Goal: Book appointment/travel/reservation

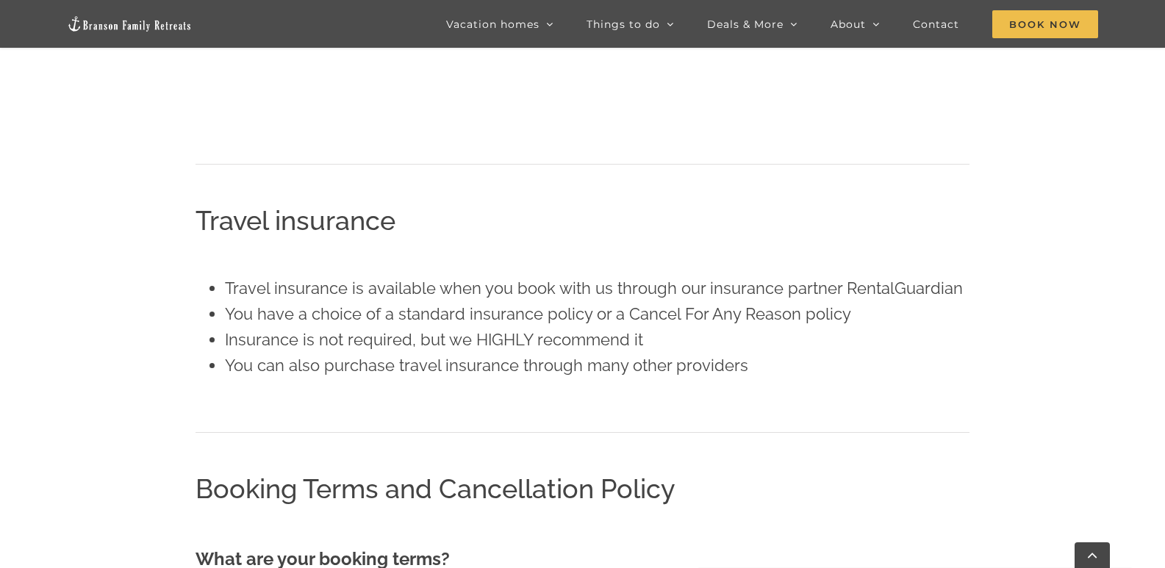
scroll to position [421, 0]
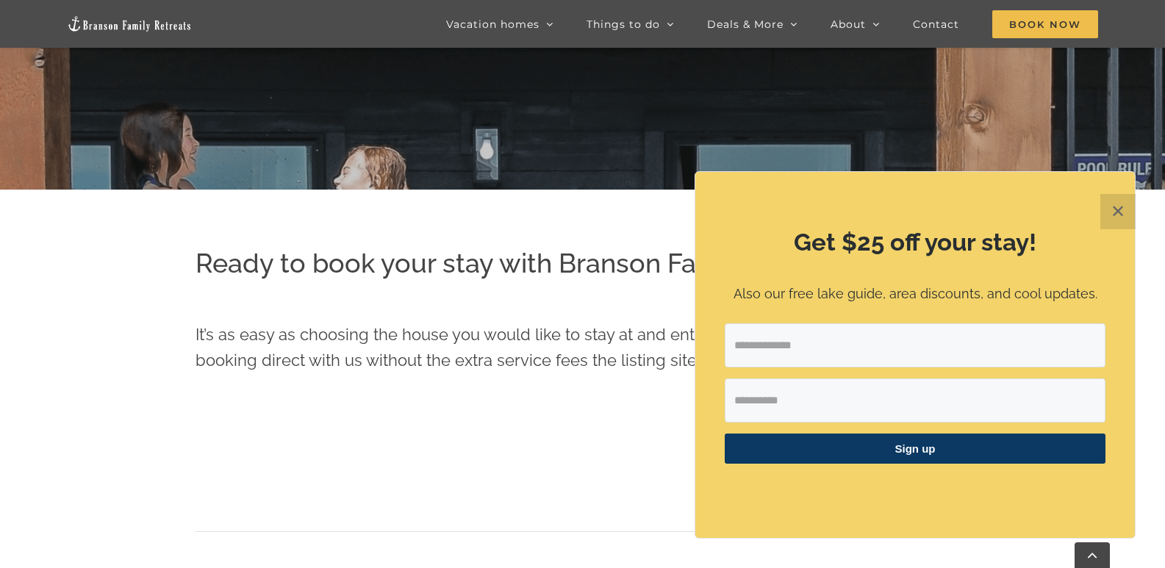
click at [1109, 203] on button "✕" at bounding box center [1118, 211] width 35 height 35
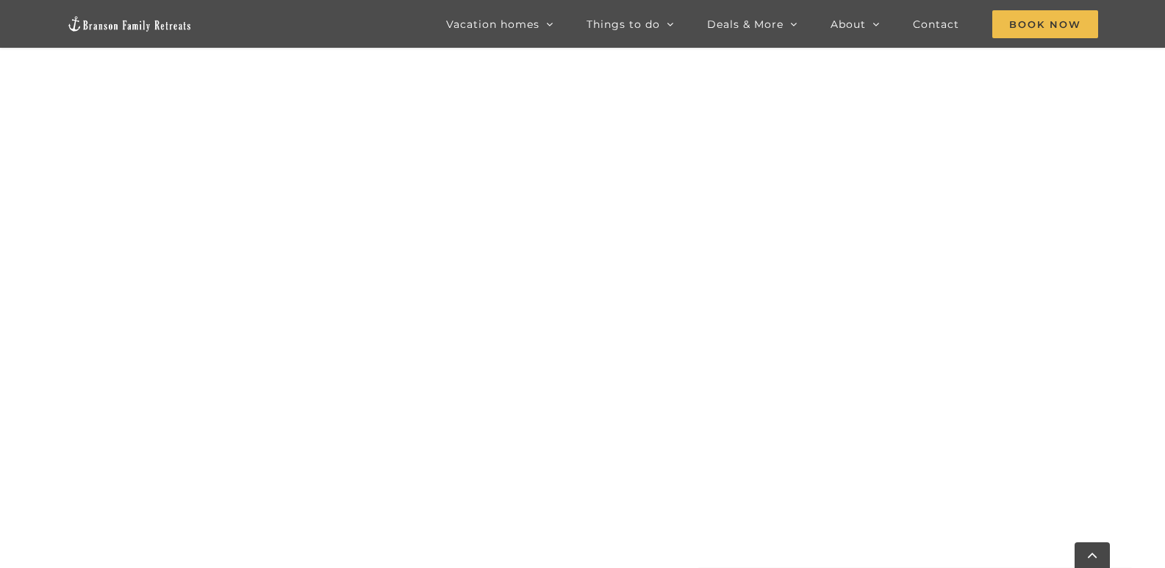
scroll to position [1304, 0]
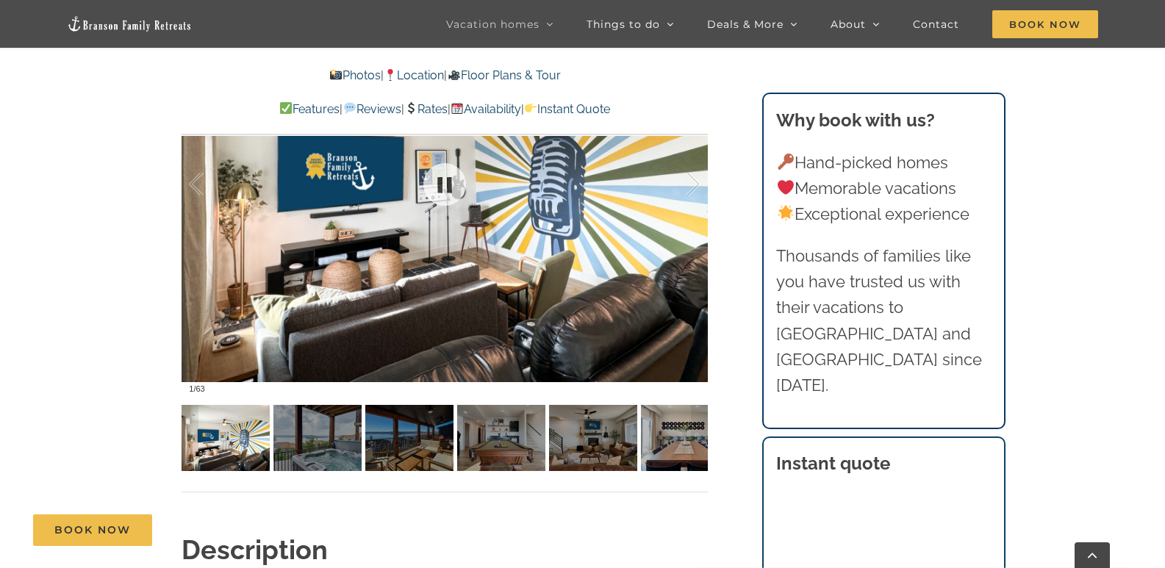
scroll to position [956, 0]
